Goal: Task Accomplishment & Management: Manage account settings

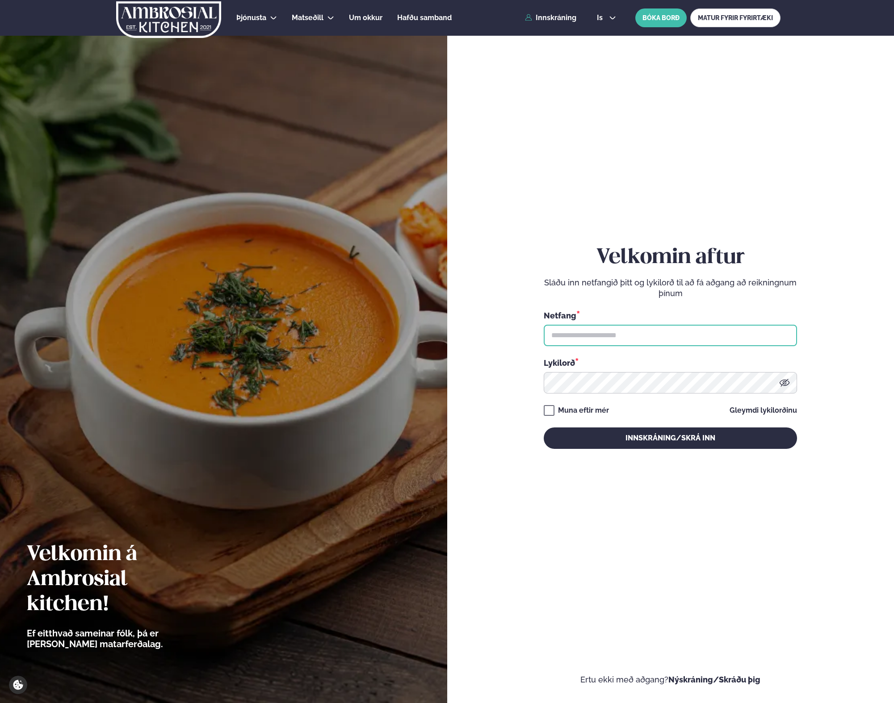
click at [572, 343] on input "text" at bounding box center [669, 335] width 253 height 21
click at [616, 335] on input "text" at bounding box center [669, 335] width 253 height 21
type input "**********"
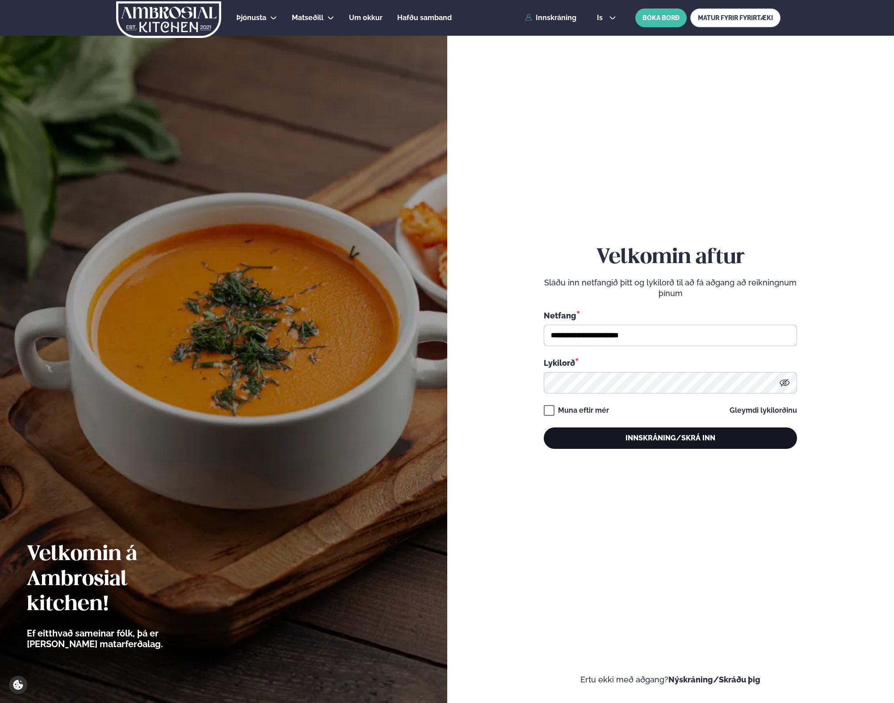
click at [612, 446] on button "Innskráning/Skrá inn" at bounding box center [669, 437] width 253 height 21
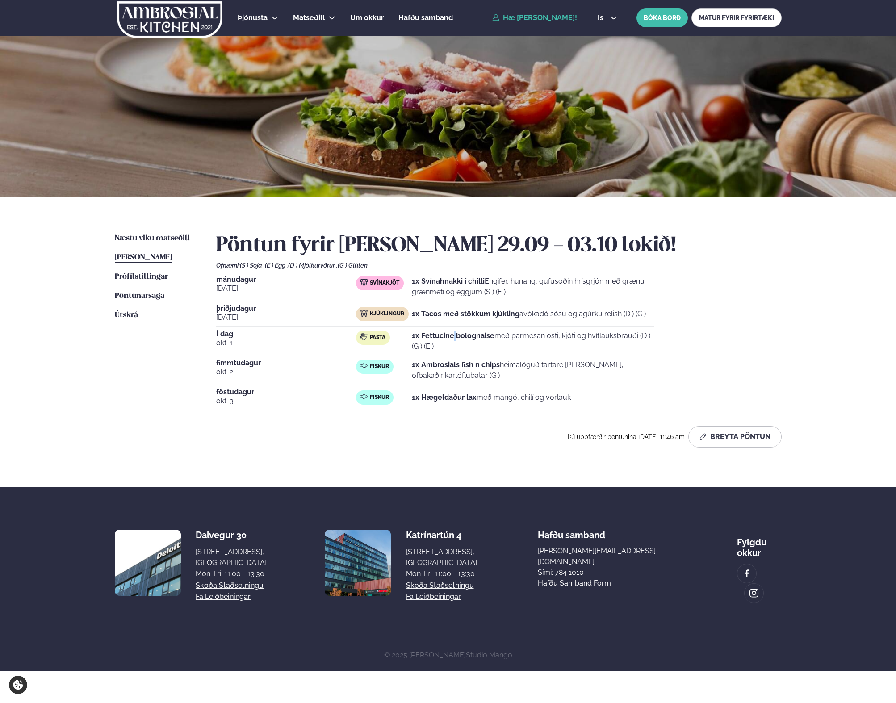
click at [454, 335] on strong "1x Fettucine bolognaise" at bounding box center [453, 335] width 83 height 8
click at [144, 429] on ul "Næstu [PERSON_NAME] matseðill Næsta vika [PERSON_NAME] matseðill [PERSON_NAME] …" at bounding box center [157, 343] width 84 height 221
